Goal: Task Accomplishment & Management: Use online tool/utility

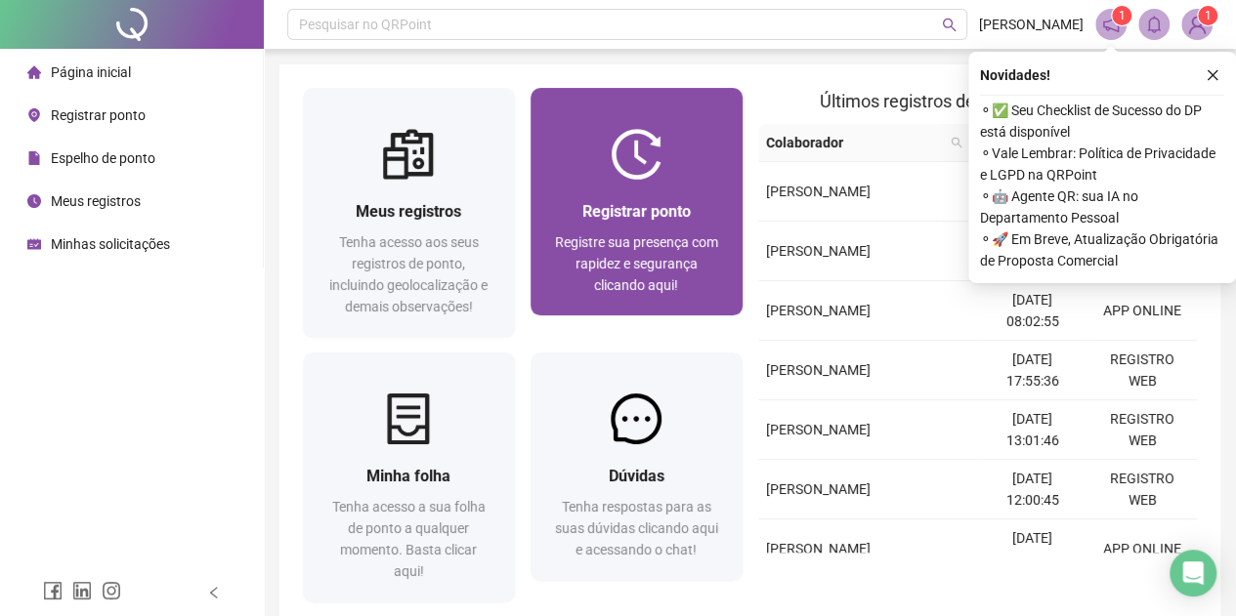
click at [699, 294] on div "Registre sua presença com rapidez e segurança clicando aqui!" at bounding box center [636, 264] width 165 height 64
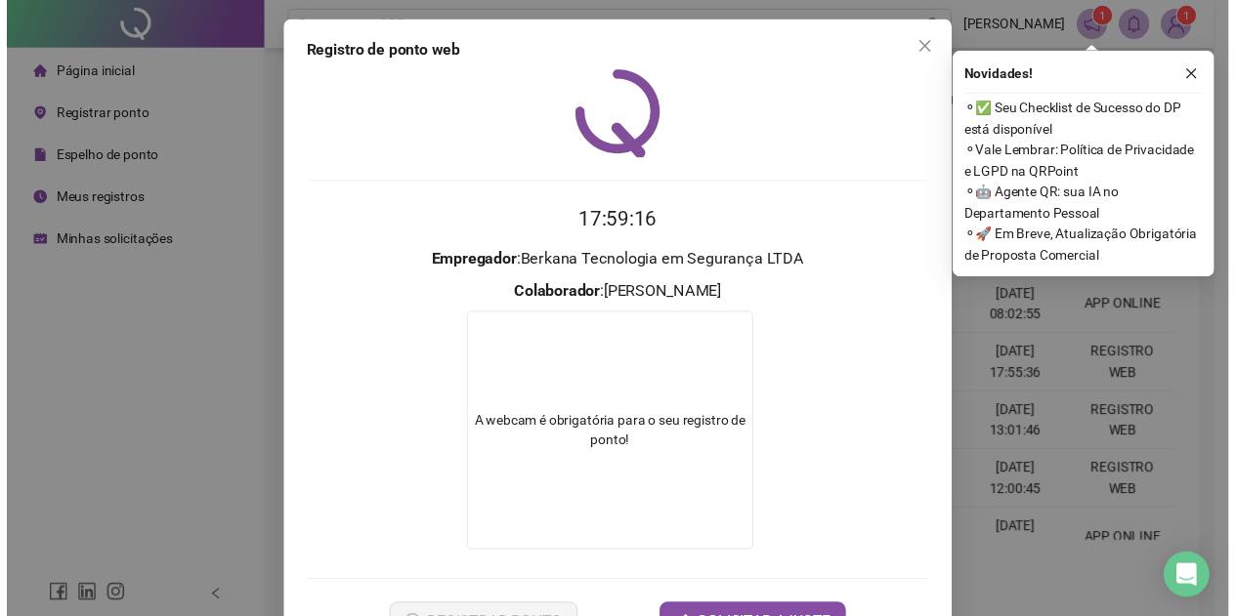
scroll to position [65, 0]
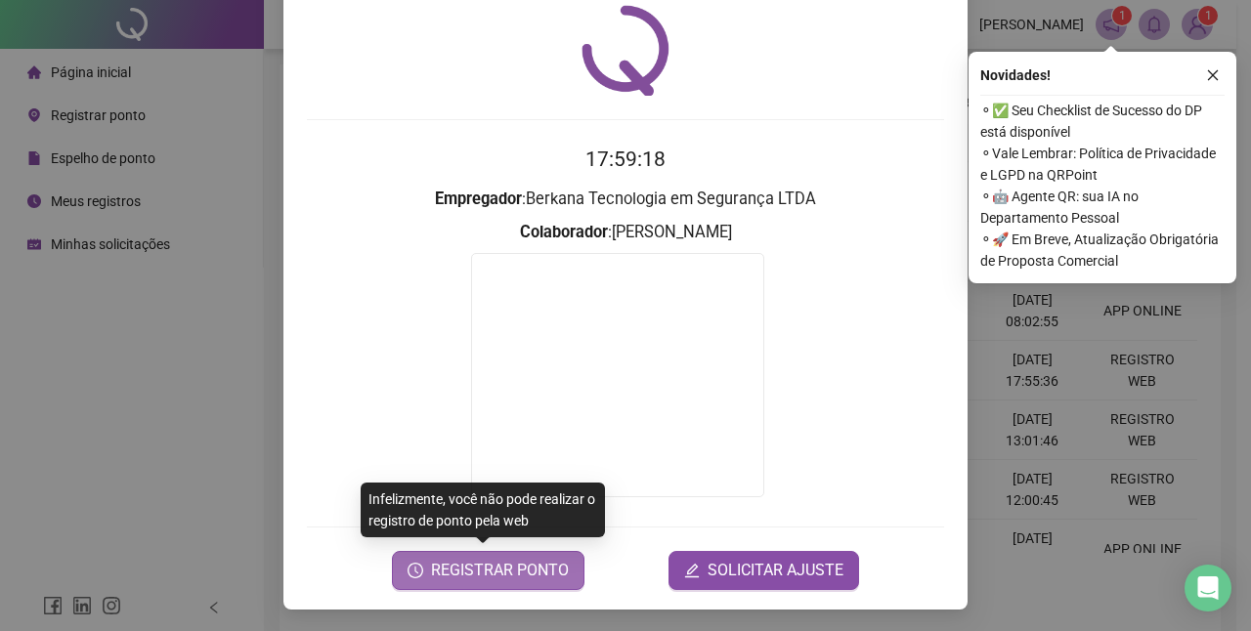
click at [548, 577] on span "REGISTRAR PONTO" at bounding box center [500, 570] width 138 height 23
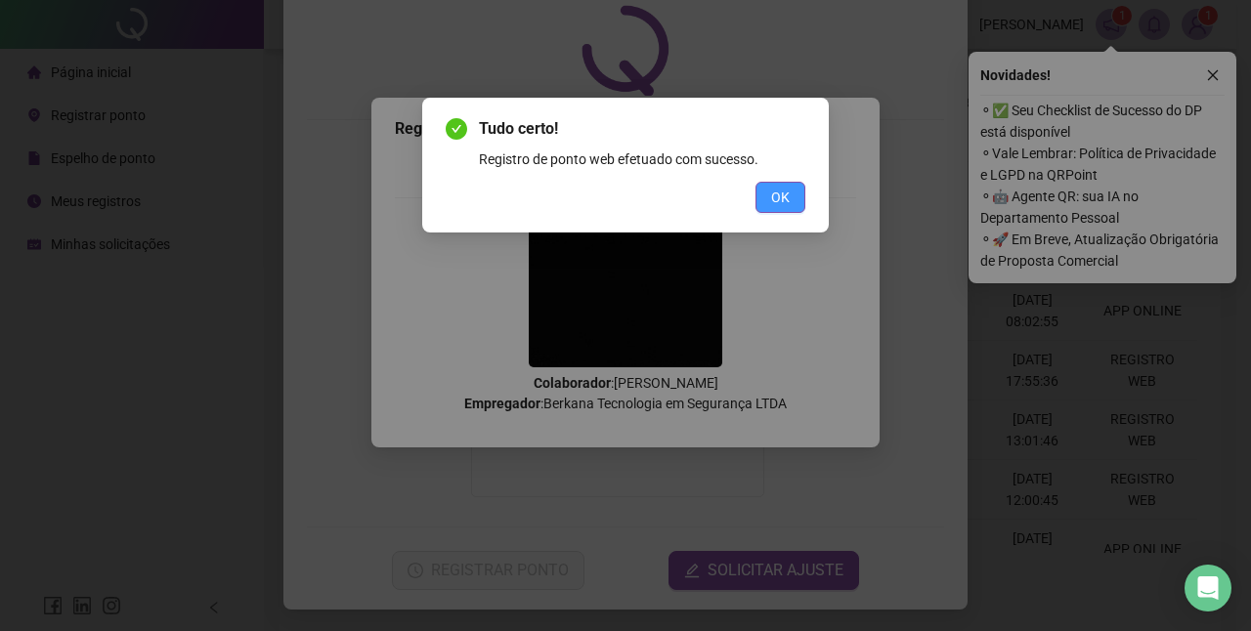
click at [781, 205] on span "OK" at bounding box center [780, 197] width 19 height 21
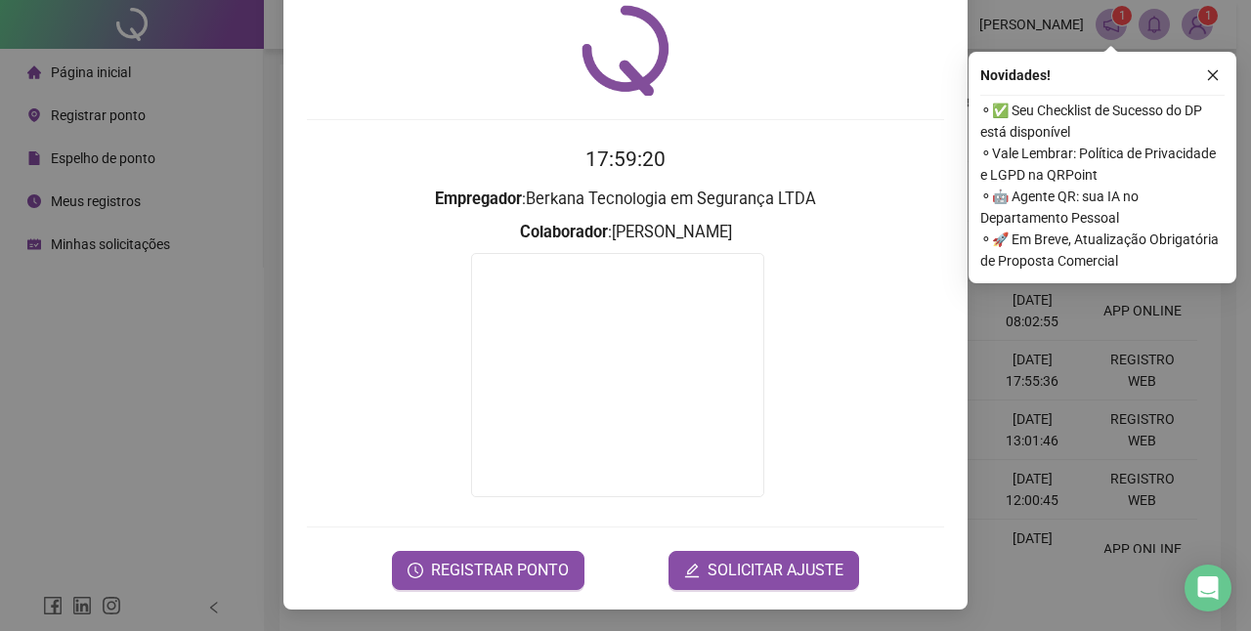
click at [122, 384] on div "Registro de ponto web 17:59:20 Empregador : Berkana Tecnologia em Segurança LTD…" at bounding box center [625, 315] width 1251 height 631
